Goal: Transaction & Acquisition: Book appointment/travel/reservation

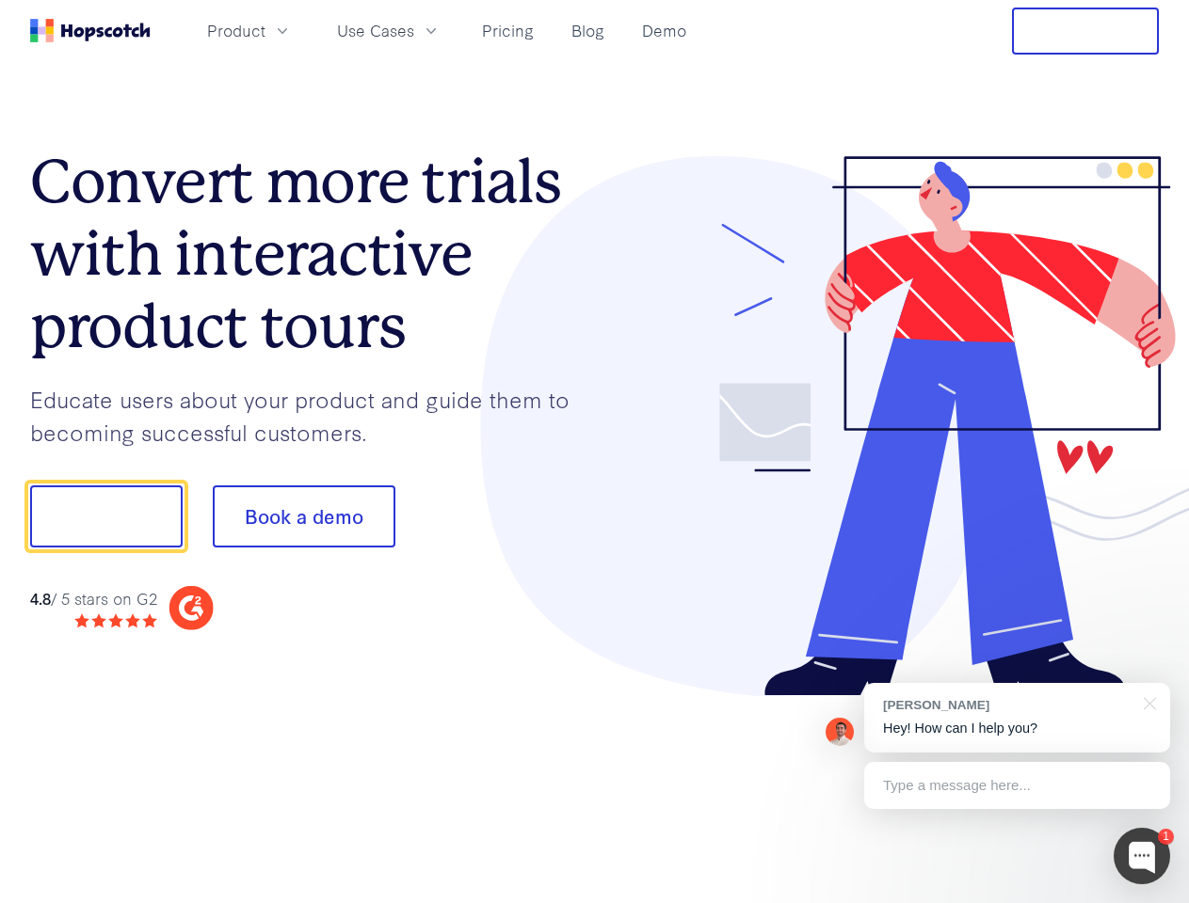
click at [595, 452] on div at bounding box center [877, 426] width 565 height 541
click at [265, 30] on span "Product" at bounding box center [236, 31] width 58 height 24
click at [414, 30] on span "Use Cases" at bounding box center [375, 31] width 77 height 24
click at [1085, 31] on button "Free Trial" at bounding box center [1085, 31] width 147 height 47
click at [105, 517] on button "Show me!" at bounding box center [106, 517] width 152 height 62
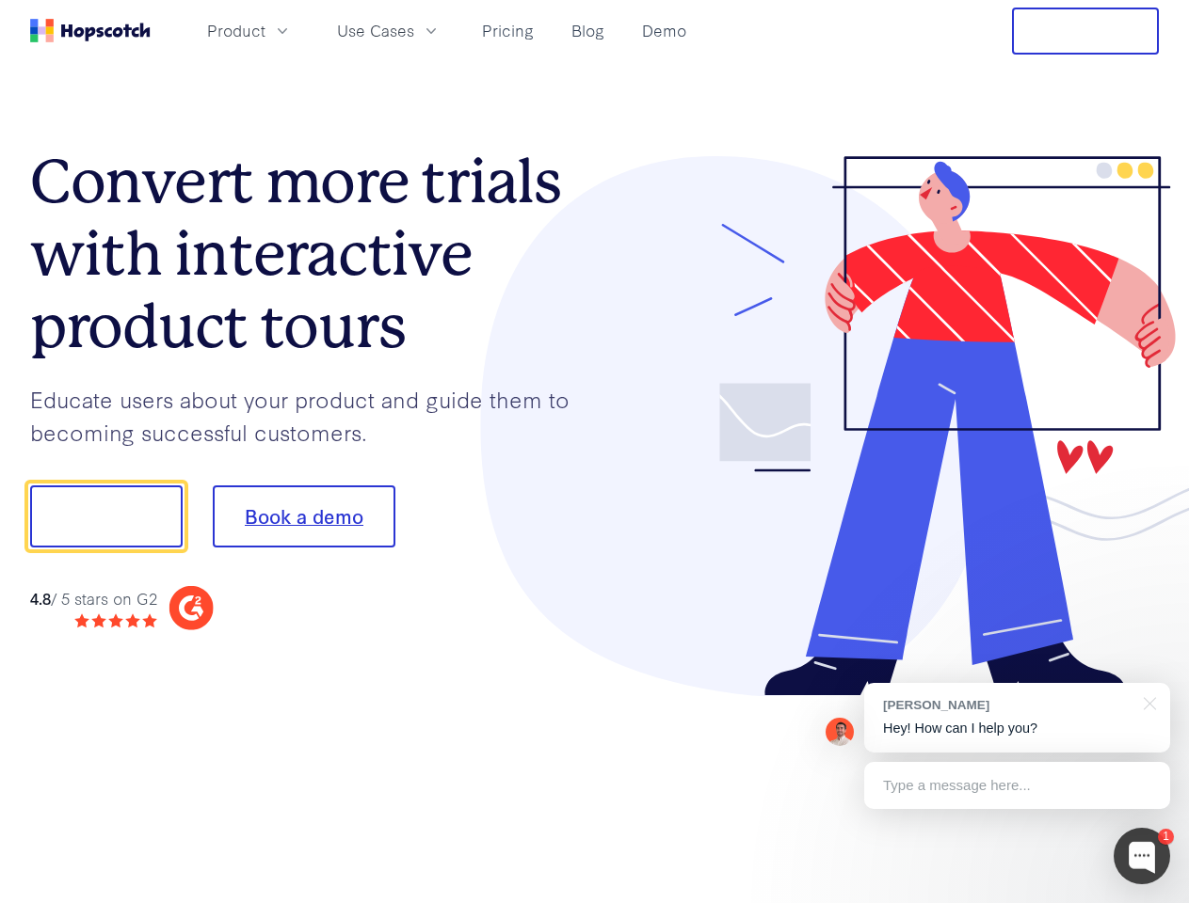
click at [303, 517] on button "Book a demo" at bounding box center [304, 517] width 183 height 62
click at [1142, 856] on div at bounding box center [1141, 856] width 56 height 56
click at [1016, 718] on div "[PERSON_NAME] Hey! How can I help you?" at bounding box center [1017, 718] width 306 height 70
click at [1146, 702] on div at bounding box center [993, 514] width 353 height 628
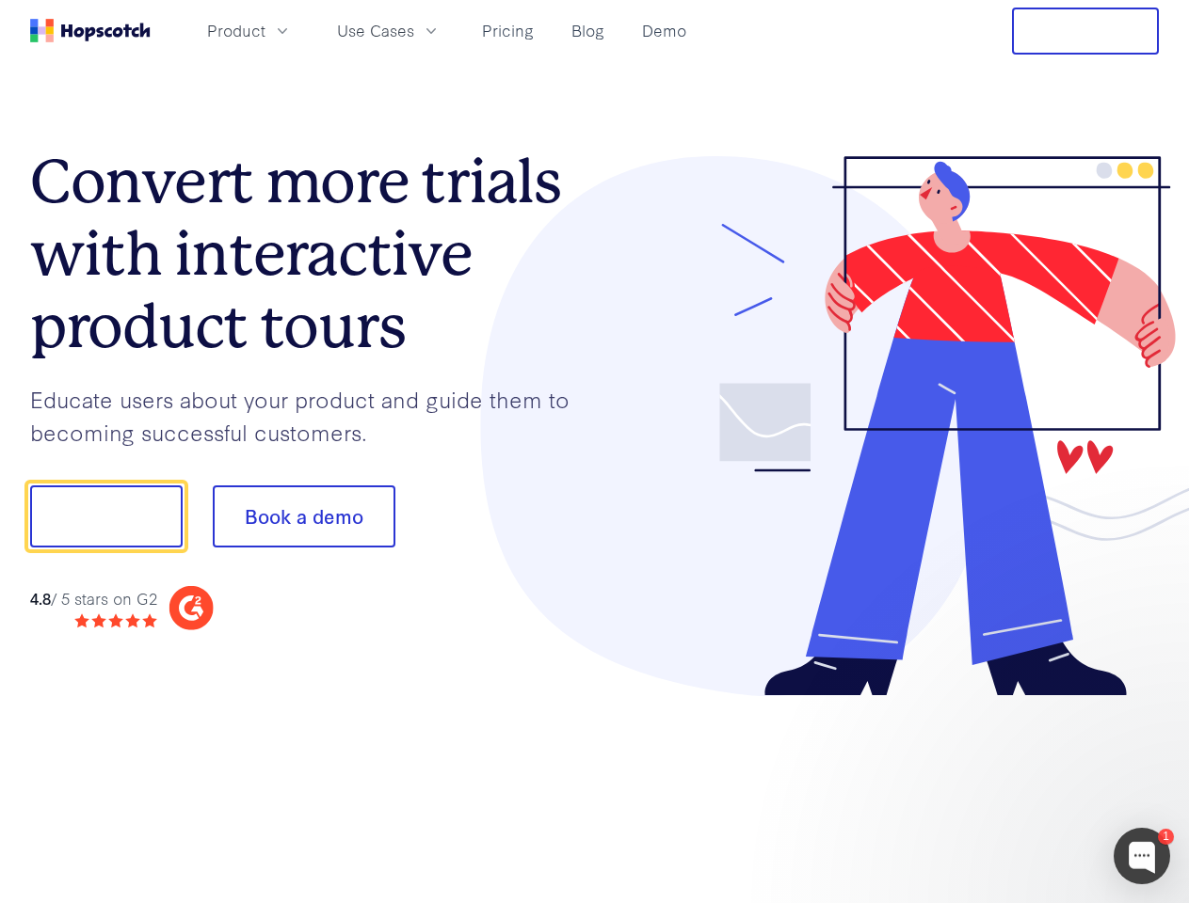
click at [1016, 786] on div at bounding box center [993, 641] width 353 height 376
